Goal: Task Accomplishment & Management: Manage account settings

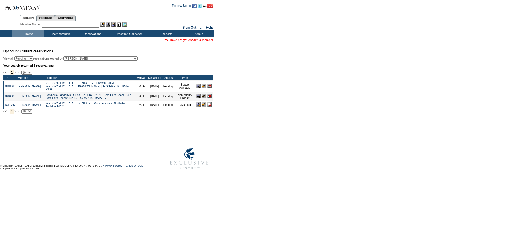
click at [60, 23] on input "text" at bounding box center [70, 25] width 57 height 6
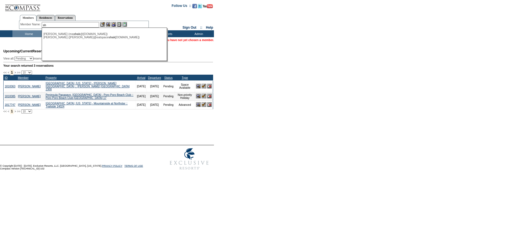
type input "s"
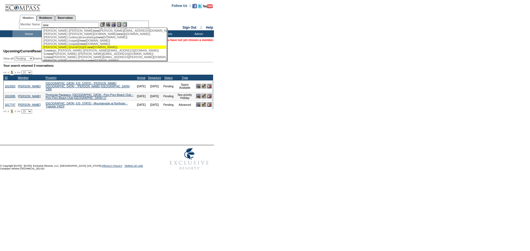
scroll to position [177, 0]
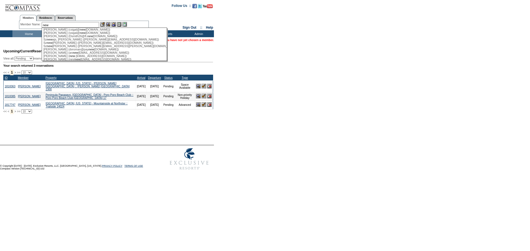
type input "new"
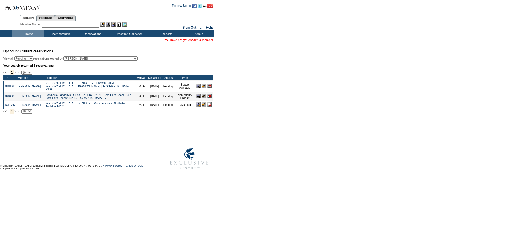
scroll to position [0, 0]
click at [51, 25] on input "text" at bounding box center [70, 25] width 57 height 6
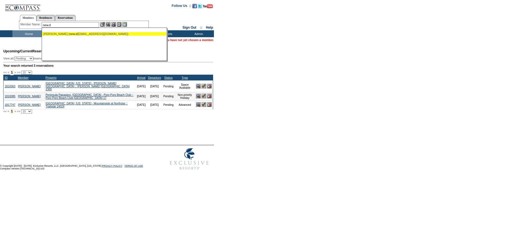
click at [76, 34] on div "Shak, Daniel ( new.d ls8789@aol.com)" at bounding box center [103, 33] width 121 height 3
type input "Shak, Daniel (new.dls8789@aol.com)"
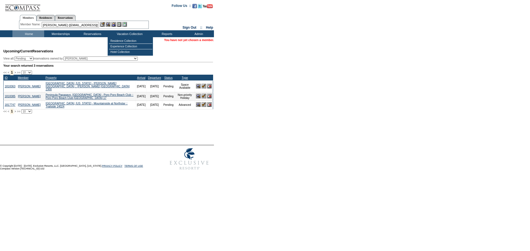
click at [115, 24] on img at bounding box center [113, 24] width 5 height 5
click at [109, 23] on img at bounding box center [108, 24] width 5 height 5
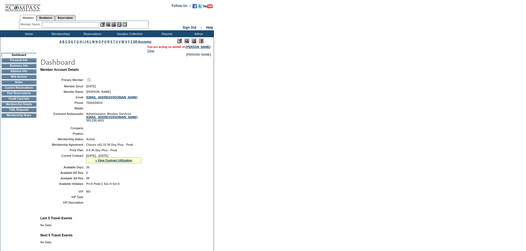
click at [24, 107] on td "Membership Details" at bounding box center [18, 104] width 35 height 4
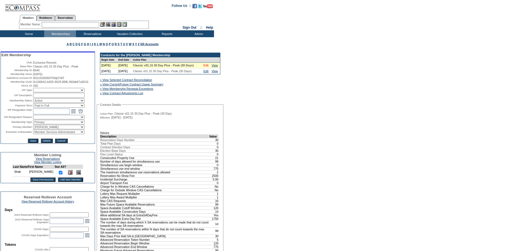
click at [207, 67] on link "Edit" at bounding box center [205, 65] width 5 height 3
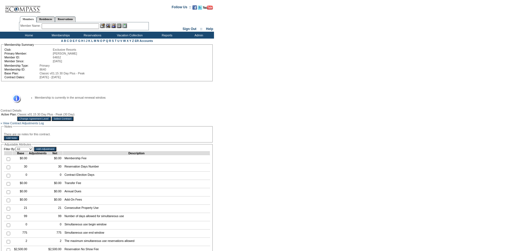
click at [50, 120] on input "Change Agreement Level" at bounding box center [33, 119] width 33 height 4
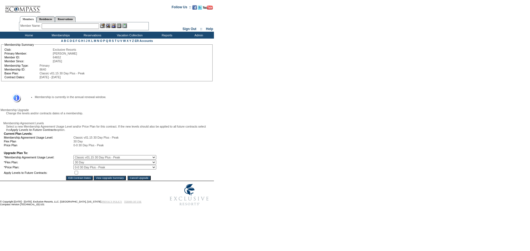
click at [132, 165] on select "0 Day 10 Day 15 Day 20 Day 25 Day 30 Day" at bounding box center [114, 162] width 83 height 4
click at [77, 165] on select "0 Day 10 Day 15 Day 20 Day 25 Day 30 Day" at bounding box center [114, 162] width 83 height 4
click at [116, 181] on table "A B C D E F G H I J K L M N O P Q R S T U V W X Y Z ER Accounts Membership Summ…" at bounding box center [107, 110] width 214 height 142
click at [115, 175] on table "Current Plan Levels: Membership Agreement Usage Level: Classic v01.15 30 Day Pl…" at bounding box center [79, 154] width 153 height 44
click at [107, 165] on select "0 Day 10 Day 15 Day 20 Day 25 Day 30 Day" at bounding box center [114, 162] width 83 height 4
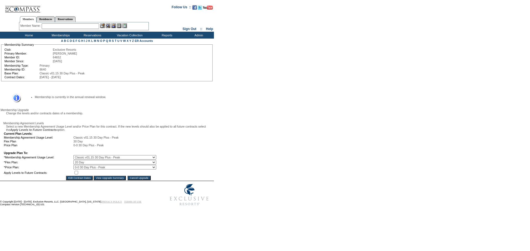
select select "174"
click at [77, 165] on select "0 Day 10 Day 15 Day 20 Day 25 Day 30 Day" at bounding box center [114, 162] width 83 height 4
click at [78, 175] on input "checkbox" at bounding box center [76, 173] width 4 height 4
checkbox input "true"
click at [102, 180] on input "View Upgrade Summary" at bounding box center [110, 178] width 32 height 4
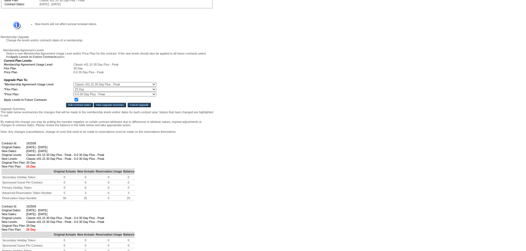
scroll to position [193, 0]
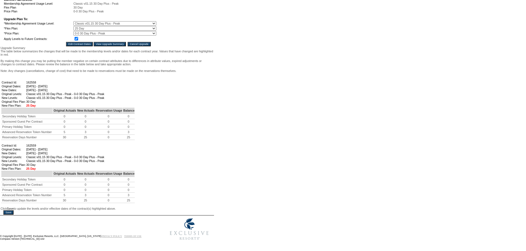
click at [12, 211] on input "Save" at bounding box center [8, 213] width 10 height 4
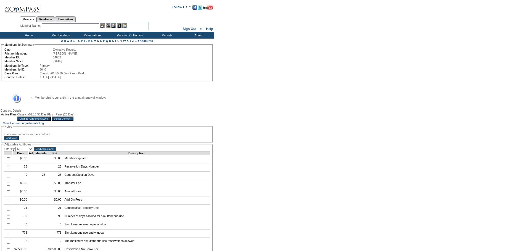
click at [27, 35] on td "Home" at bounding box center [28, 35] width 32 height 7
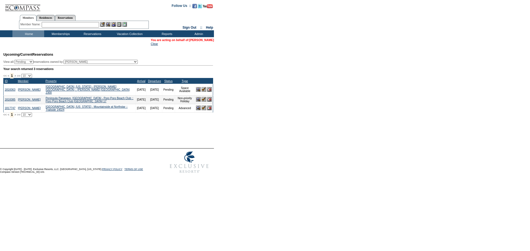
click at [208, 41] on link "[PERSON_NAME]" at bounding box center [201, 39] width 25 height 3
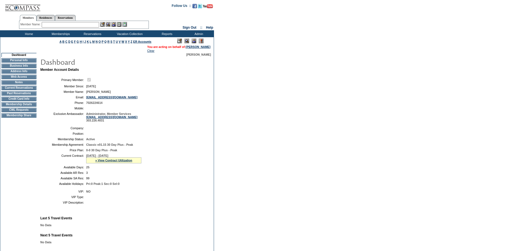
click at [177, 41] on img at bounding box center [179, 41] width 5 height 5
click at [17, 79] on td "Web Access" at bounding box center [18, 77] width 35 height 4
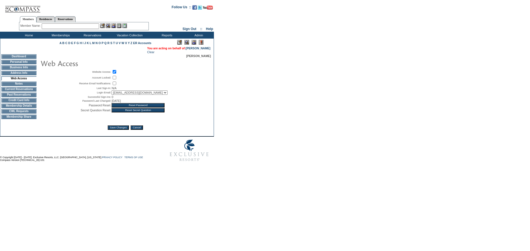
click at [114, 95] on select "[EMAIL_ADDRESS][DOMAIN_NAME] [DOMAIN_NAME][EMAIL_ADDRESS][DOMAIN_NAME]" at bounding box center [139, 92] width 56 height 4
click at [116, 95] on select "[EMAIL_ADDRESS][DOMAIN_NAME] [DOMAIN_NAME][EMAIL_ADDRESS][DOMAIN_NAME]" at bounding box center [139, 92] width 56 height 4
click at [115, 94] on select "[EMAIL_ADDRESS][DOMAIN_NAME] [DOMAIN_NAME][EMAIL_ADDRESS][DOMAIN_NAME]" at bounding box center [139, 92] width 56 height 4
click at [115, 94] on select "dls8789@aol.com new.dls8789@aol.com" at bounding box center [139, 92] width 56 height 4
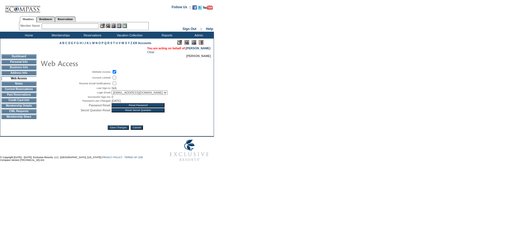
select select "[EMAIL_ADDRESS][DOMAIN_NAME]"
click at [111, 92] on select "dls8789@aol.com new.dls8789@aol.com" at bounding box center [139, 92] width 56 height 4
click at [121, 130] on input "Save Changes" at bounding box center [118, 128] width 21 height 4
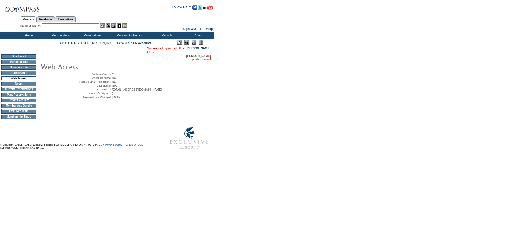
click at [17, 74] on td "Address Info" at bounding box center [18, 73] width 35 height 4
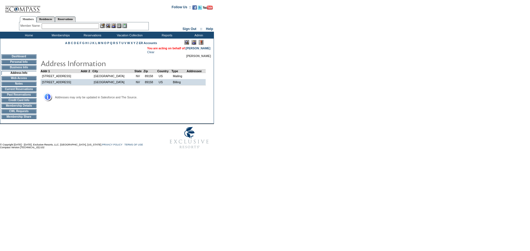
click at [20, 63] on td "Personal Info" at bounding box center [18, 62] width 35 height 4
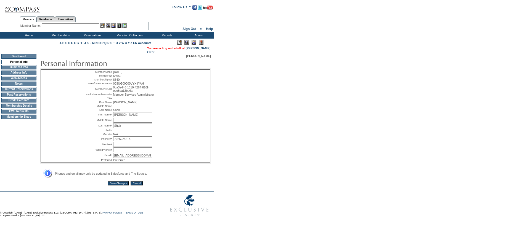
click at [122, 186] on input "Save Changes" at bounding box center [118, 183] width 21 height 4
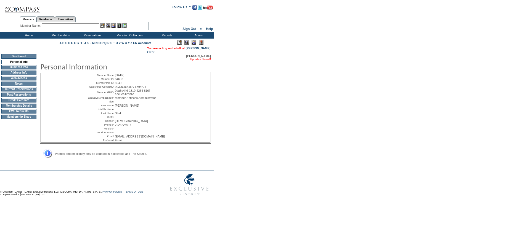
click at [27, 36] on td "Home" at bounding box center [28, 35] width 32 height 7
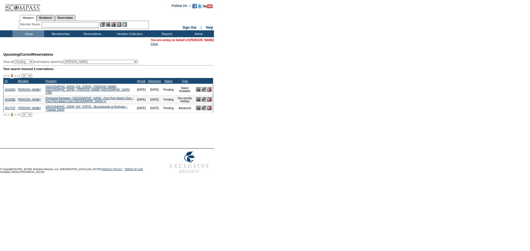
click at [197, 39] on link "[PERSON_NAME]" at bounding box center [201, 39] width 25 height 3
